Goal: Task Accomplishment & Management: Manage account settings

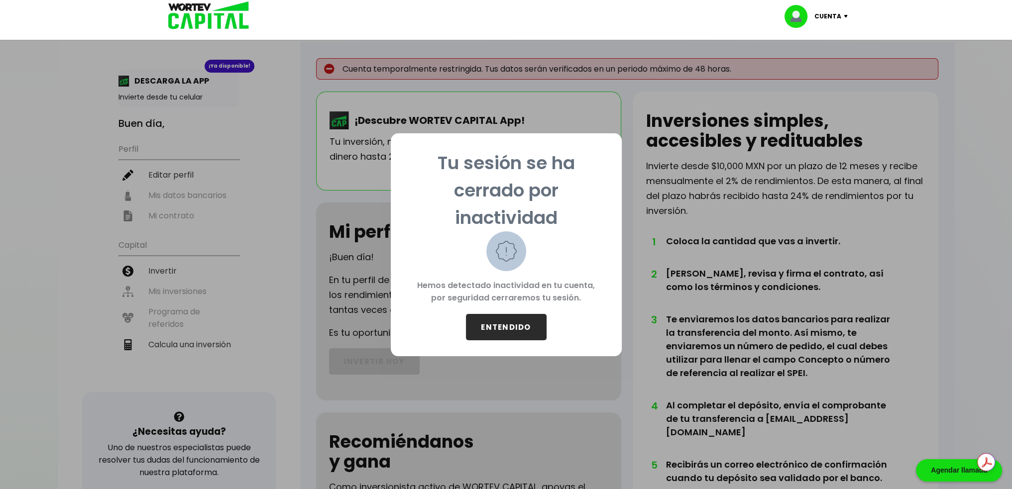
click at [499, 319] on button "ENTENDIDO" at bounding box center [506, 327] width 81 height 26
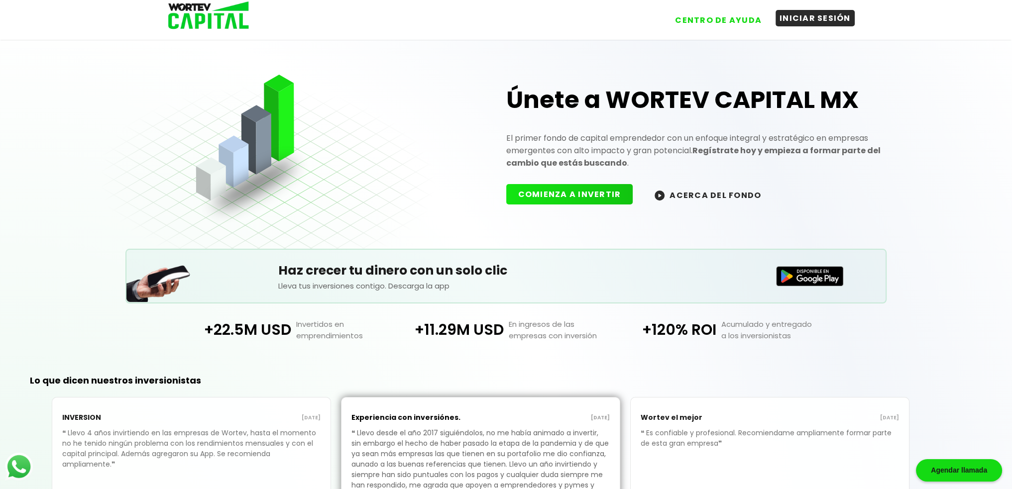
click at [802, 19] on button "INICIAR SESIÓN" at bounding box center [814, 18] width 79 height 16
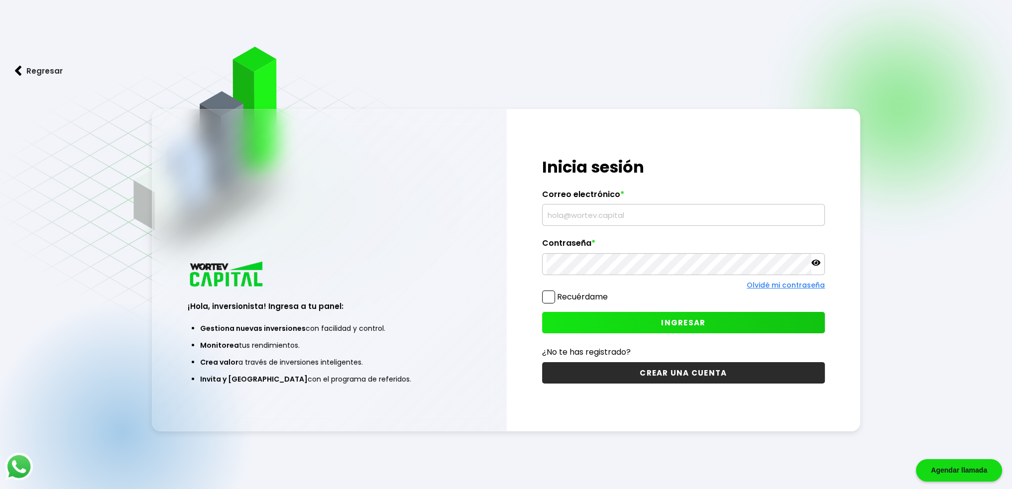
click at [719, 208] on input "text" at bounding box center [684, 215] width 274 height 21
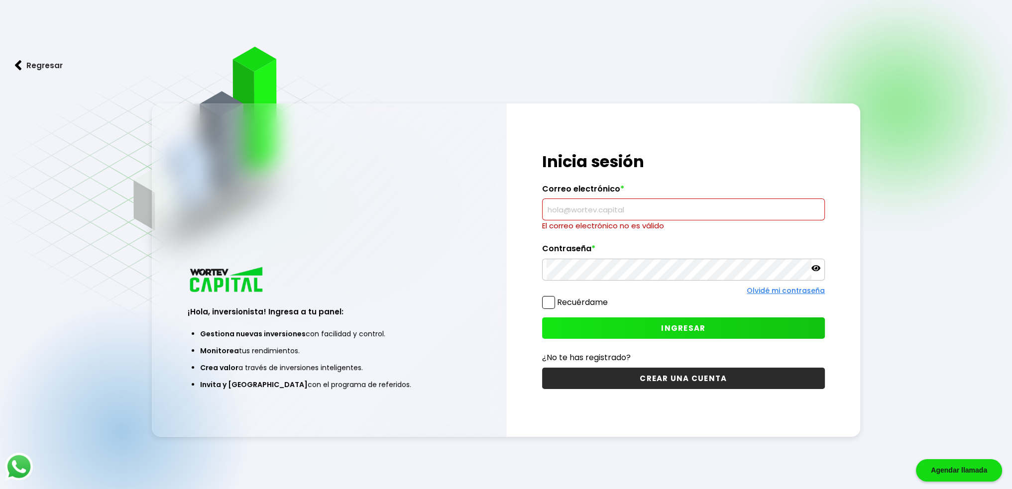
type input "[PERSON_NAME][EMAIL_ADDRESS][PERSON_NAME][DOMAIN_NAME]"
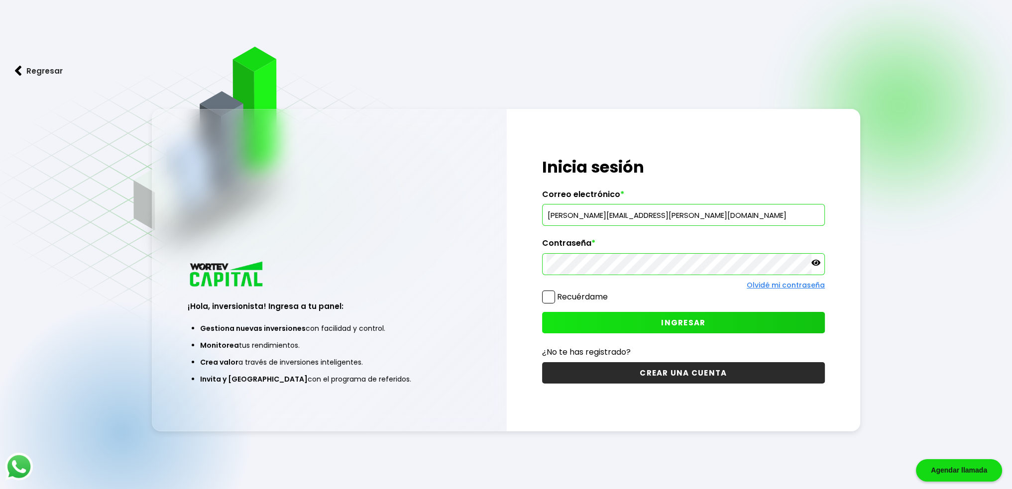
click at [606, 320] on button "INGRESAR" at bounding box center [683, 322] width 283 height 21
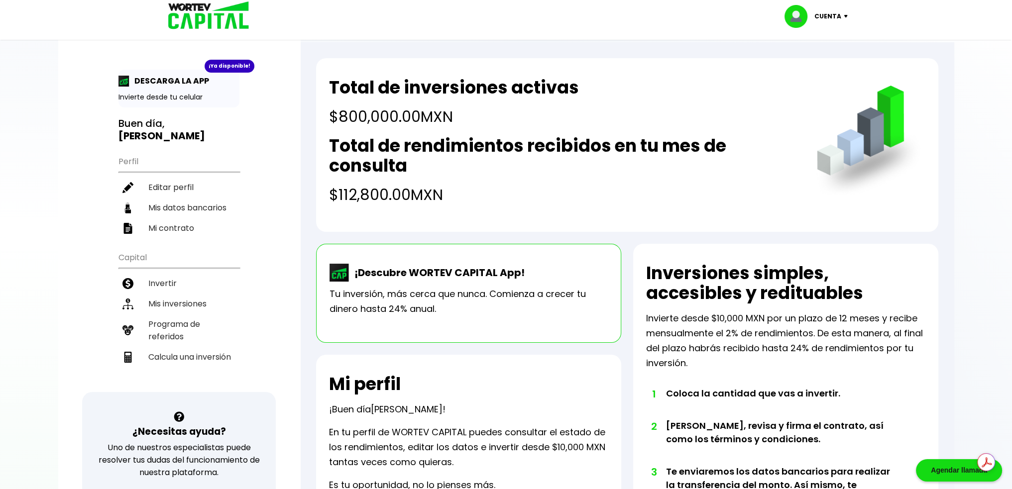
click at [437, 115] on h4 "$800,000.00 MXN" at bounding box center [454, 117] width 250 height 22
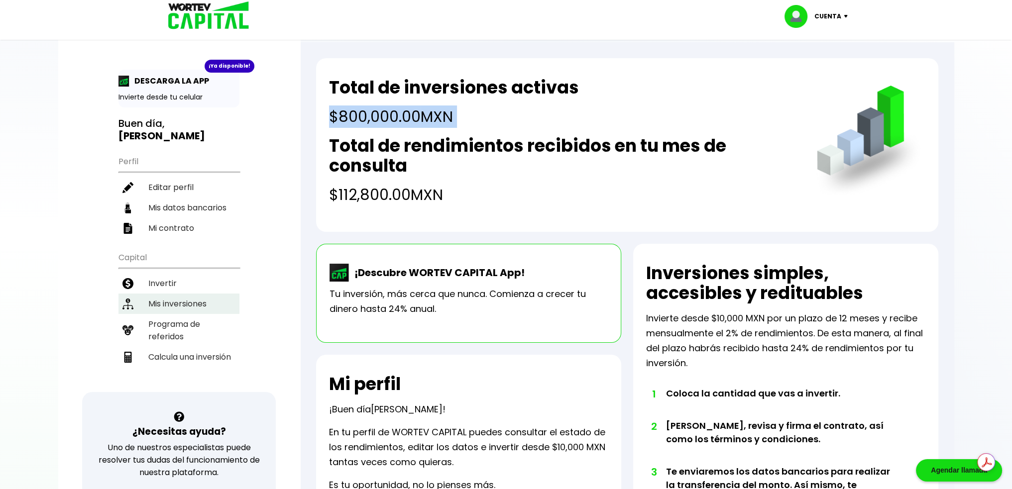
click at [178, 294] on li "Mis inversiones" at bounding box center [178, 304] width 121 height 20
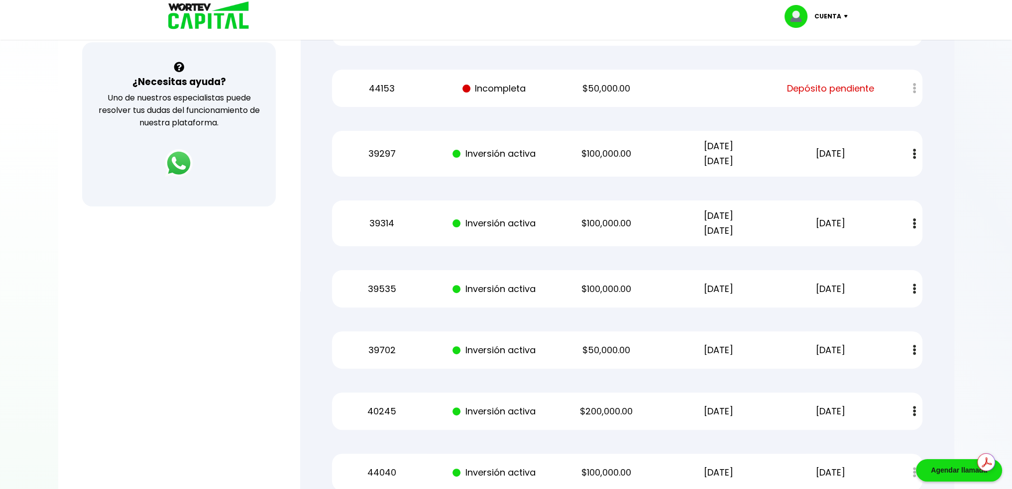
scroll to position [348, 0]
click at [611, 294] on p "$100,000.00" at bounding box center [606, 290] width 95 height 15
click at [625, 214] on div "39314 Inversión activa $100,000.00 [DATE] [DATE] [DATE] Estado de cuenta" at bounding box center [627, 225] width 590 height 46
click at [628, 150] on p "$100,000.00" at bounding box center [606, 155] width 95 height 15
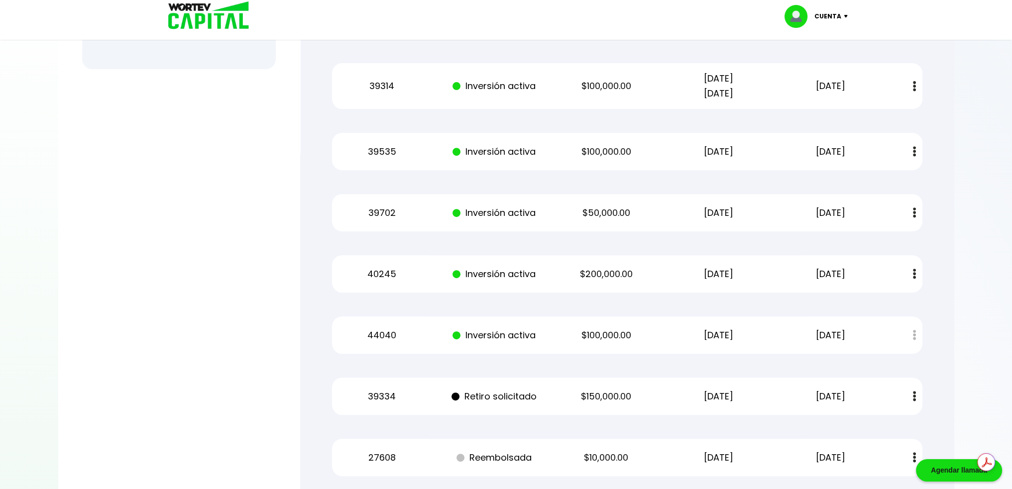
scroll to position [468, 0]
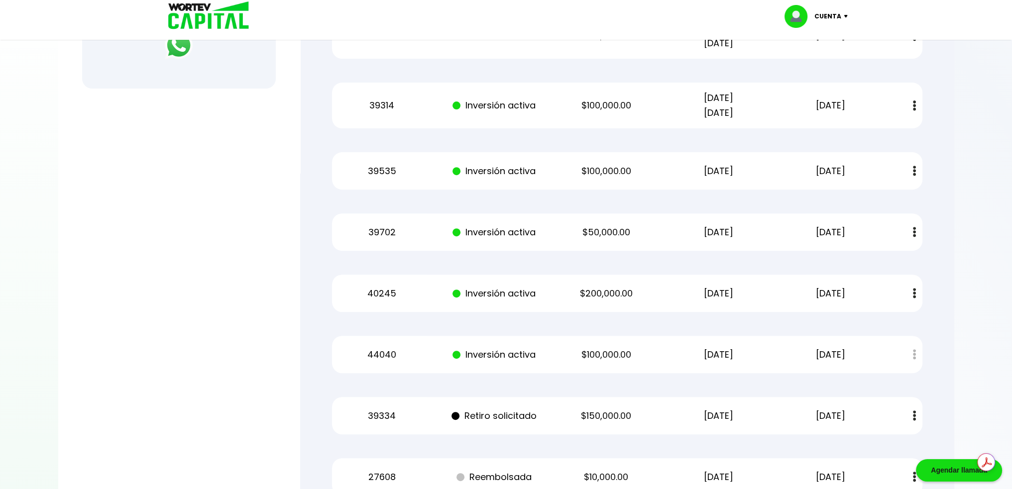
click at [622, 297] on p "$200,000.00" at bounding box center [606, 293] width 95 height 15
click at [638, 164] on p "$100,000.00" at bounding box center [606, 171] width 95 height 15
click at [623, 113] on p "$100,000.00" at bounding box center [606, 105] width 95 height 15
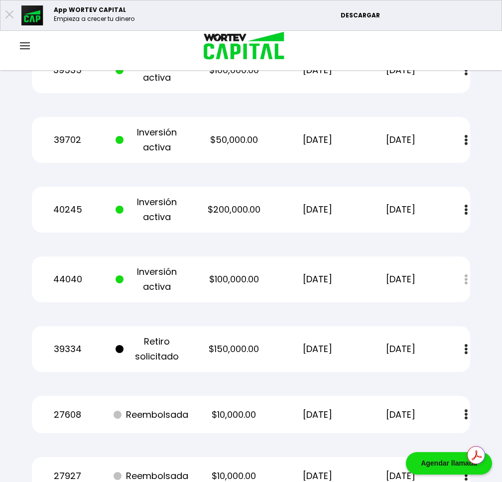
scroll to position [667, 0]
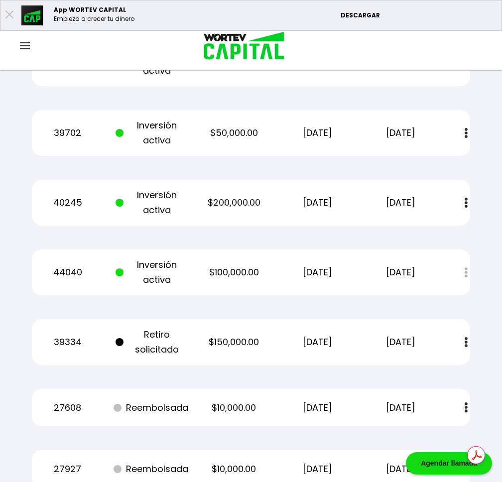
click at [352, 346] on p "[DATE]" at bounding box center [317, 341] width 70 height 15
click at [358, 349] on div "39334 Retiro solicitado $150,000.00 [DATE] [DATE] Estado de cuenta" at bounding box center [251, 342] width 438 height 46
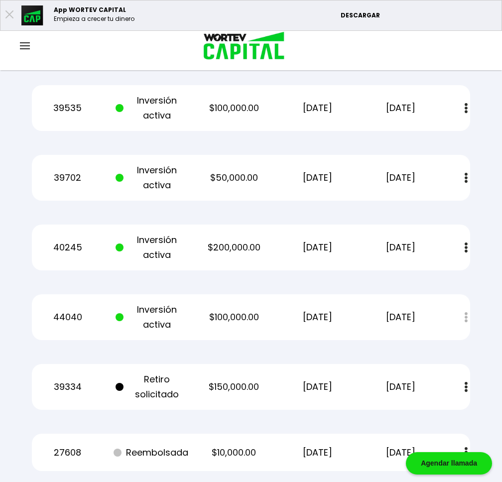
scroll to position [617, 0]
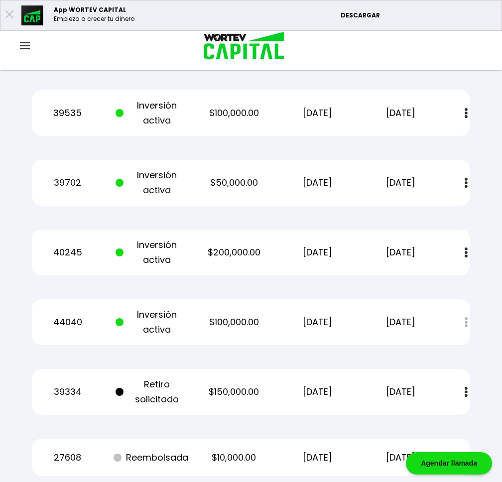
click at [269, 254] on p "$200,000.00" at bounding box center [234, 252] width 70 height 15
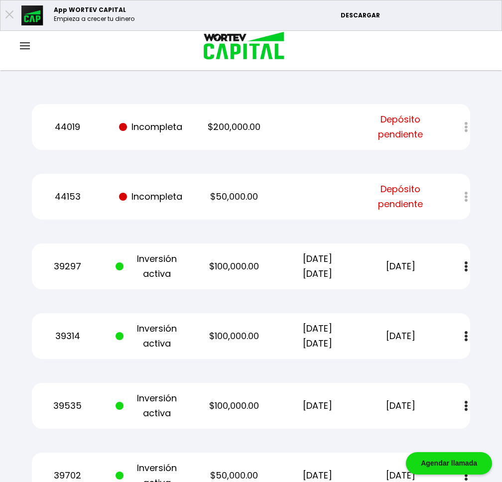
scroll to position [319, 0]
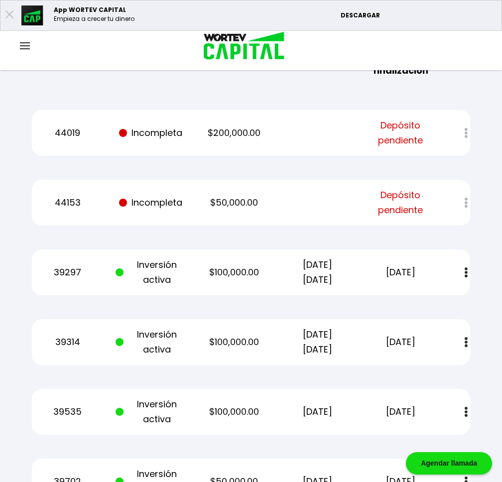
click at [371, 244] on div "Mis inversiones Como inversionista activo de WORTEV CAPITAL, apoyas el crecimie…" at bounding box center [251, 382] width 470 height 1183
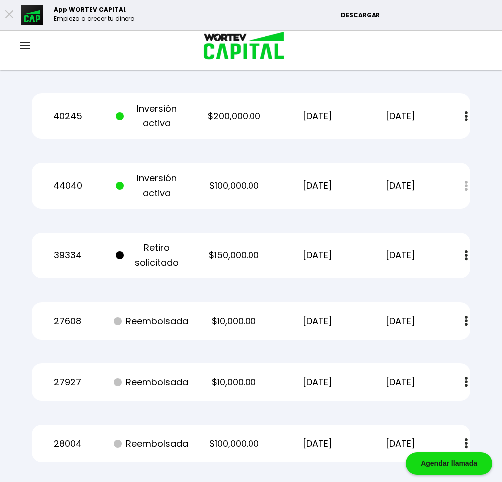
scroll to position [703, 0]
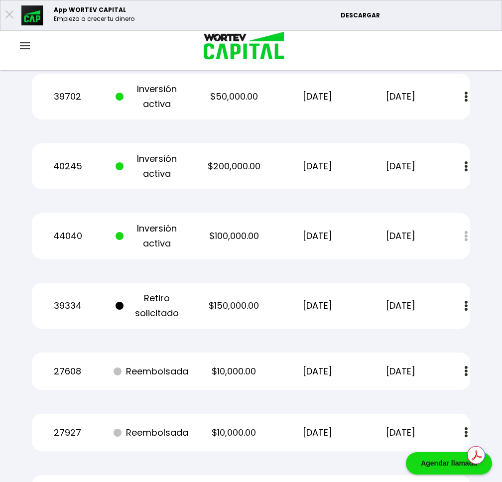
click at [352, 298] on p "[DATE]" at bounding box center [317, 305] width 70 height 15
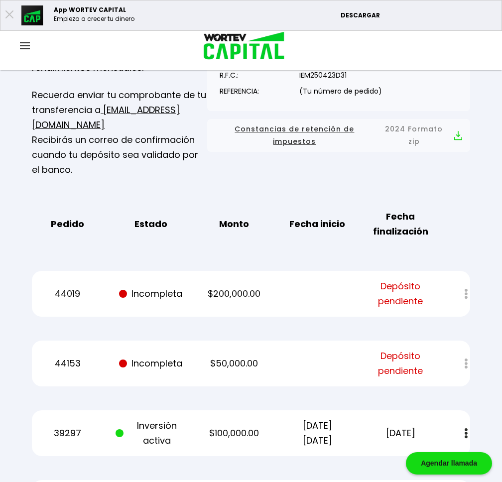
scroll to position [106, 0]
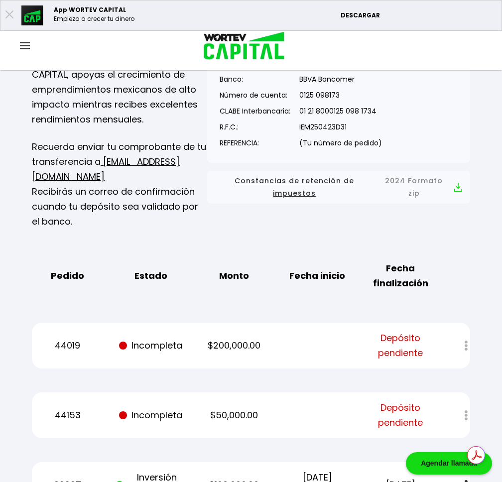
click at [470, 416] on div at bounding box center [459, 415] width 22 height 21
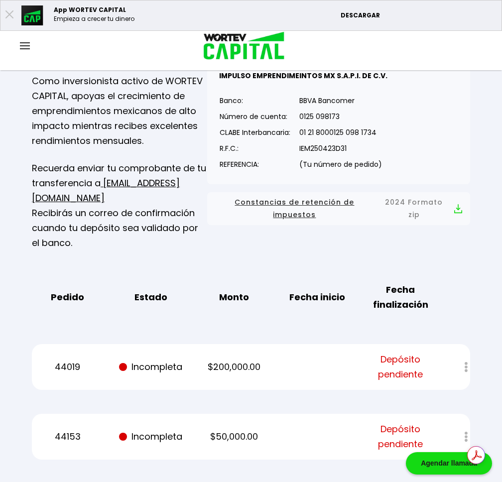
scroll to position [156, 0]
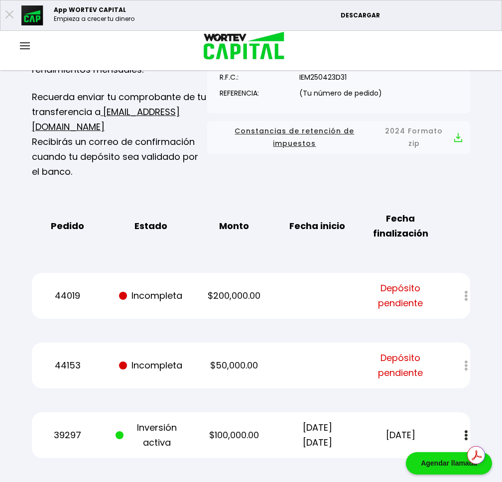
click at [470, 364] on div at bounding box center [459, 365] width 22 height 21
